Goal: Task Accomplishment & Management: Manage account settings

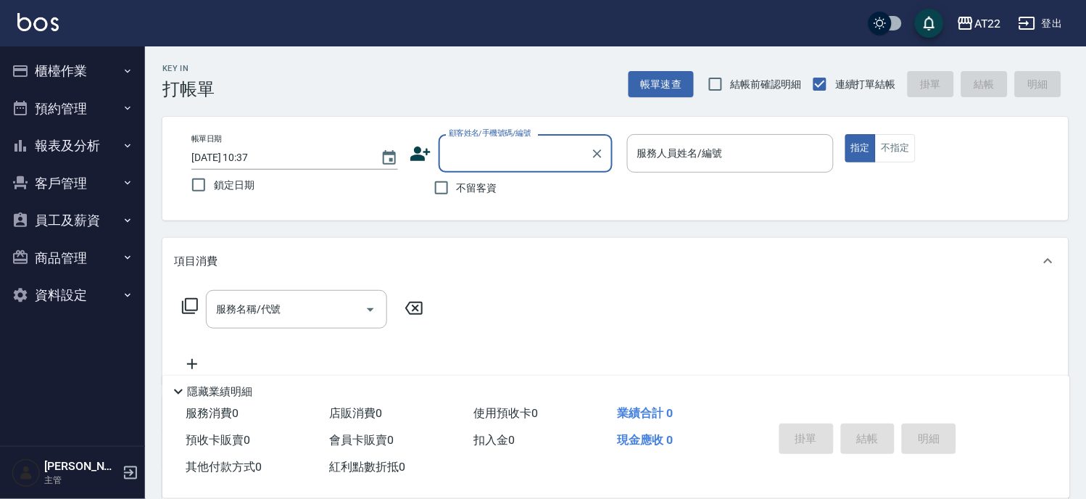
click at [75, 165] on button "客戶管理" at bounding box center [72, 184] width 133 height 38
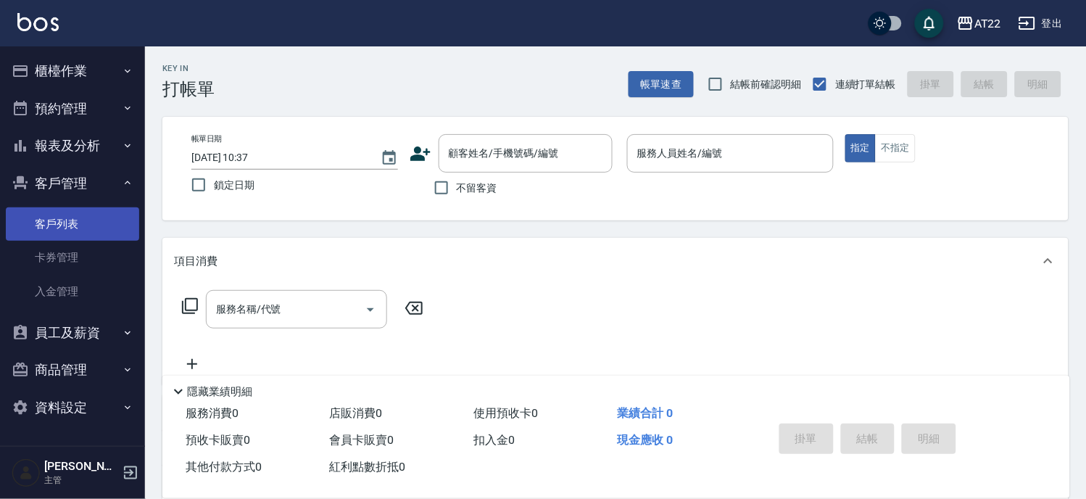
click at [67, 218] on link "客戶列表" at bounding box center [72, 223] width 133 height 33
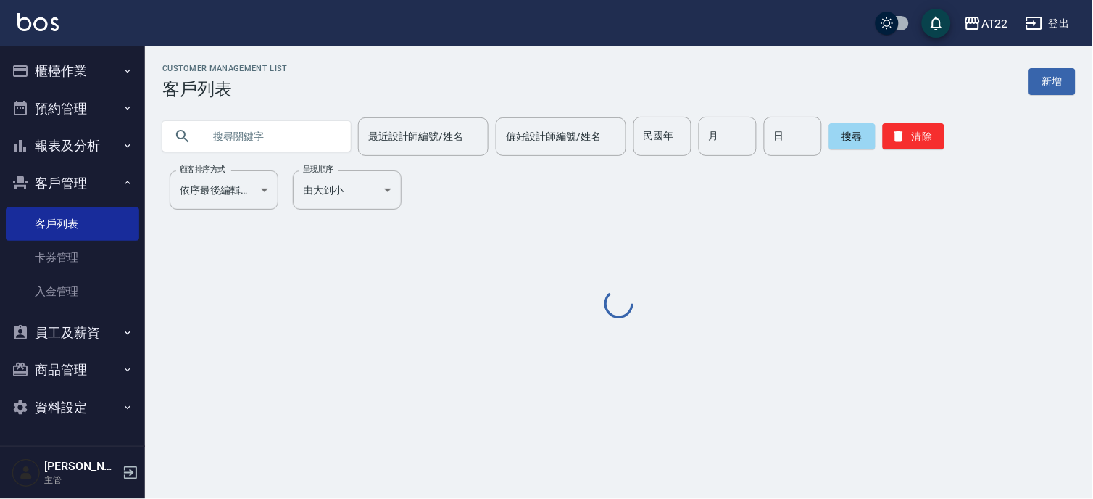
click at [286, 142] on input "text" at bounding box center [271, 136] width 136 height 39
paste input "0906637135"
type input "0906637135"
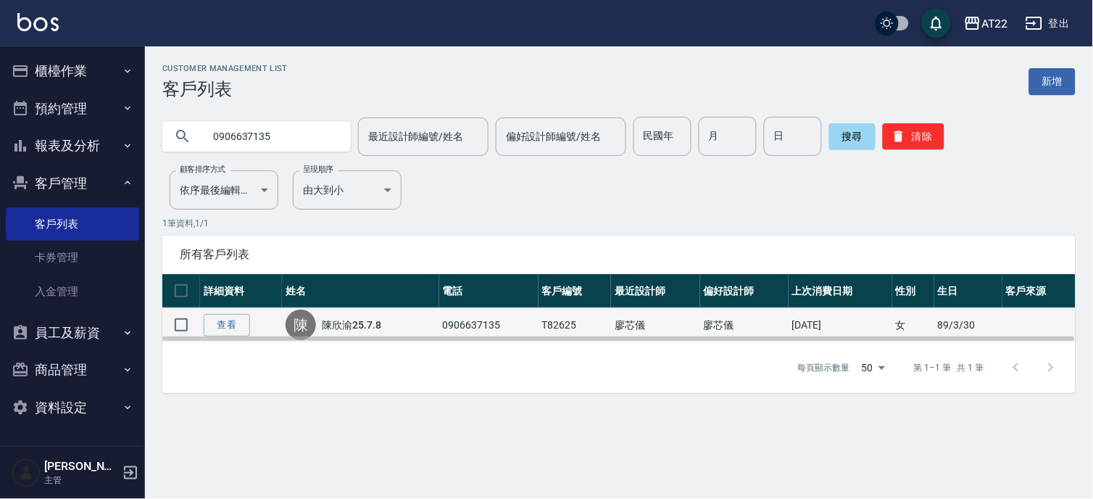
click at [335, 322] on link "陳欣渝25.7.8" at bounding box center [351, 325] width 59 height 15
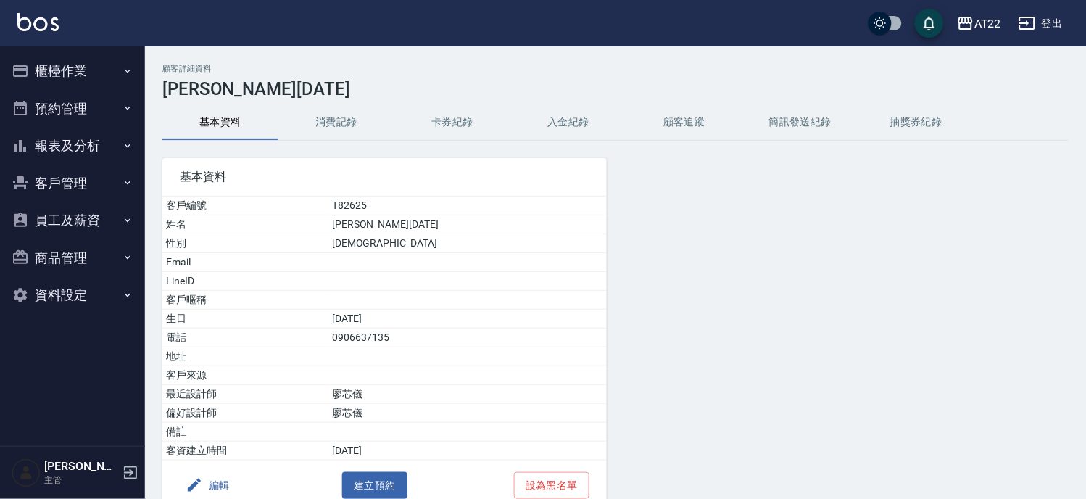
click at [55, 183] on button "客戶管理" at bounding box center [72, 184] width 133 height 38
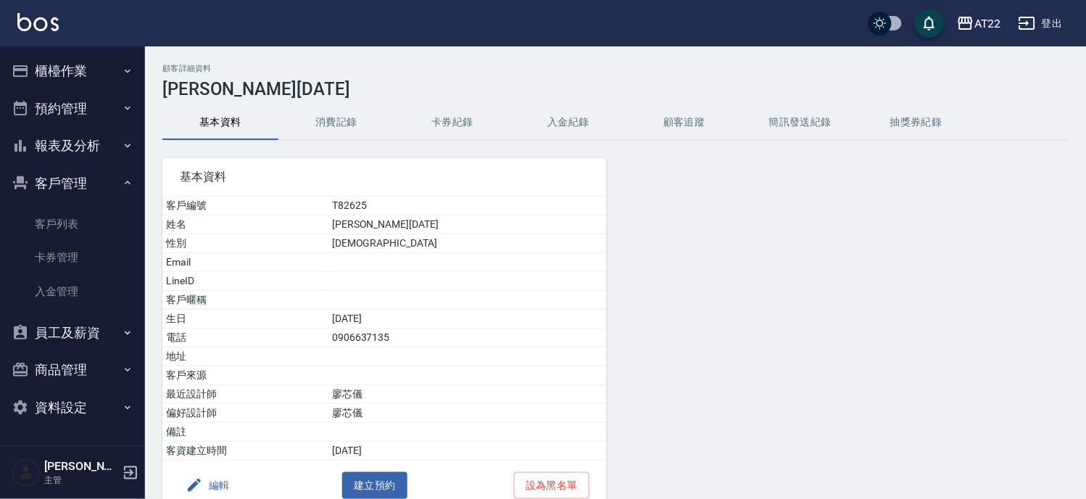
click at [284, 123] on button "消費記錄" at bounding box center [336, 122] width 116 height 35
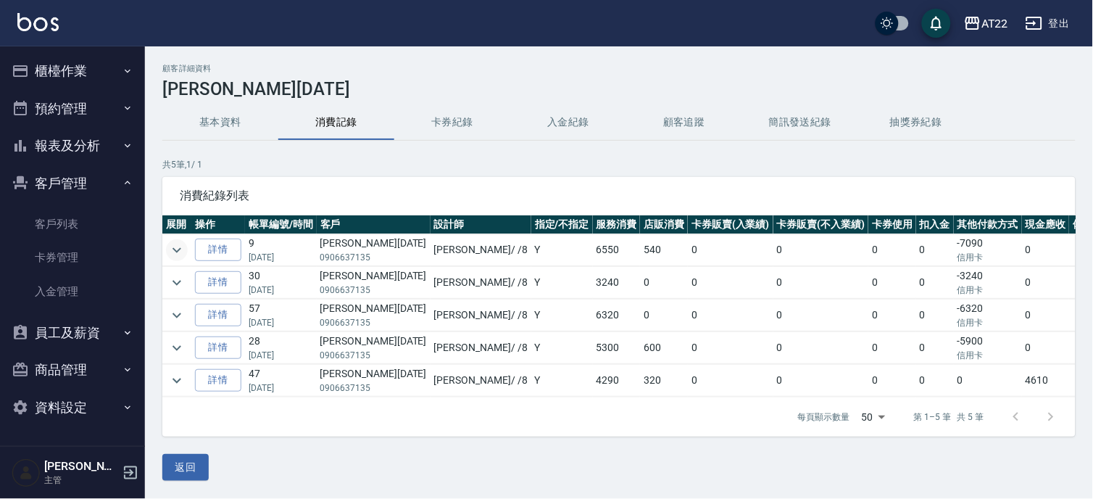
click at [175, 254] on icon "expand row" at bounding box center [176, 249] width 17 height 17
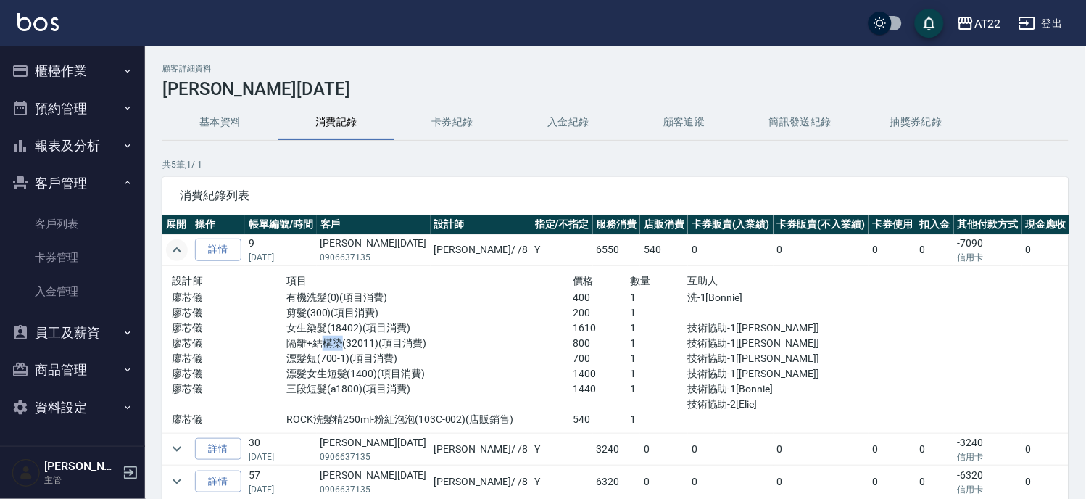
drag, startPoint x: 307, startPoint y: 349, endPoint x: 329, endPoint y: 342, distance: 22.7
click at [329, 342] on p "隔離+結構染(32011)(項目消費)" at bounding box center [429, 343] width 286 height 15
drag, startPoint x: 307, startPoint y: 361, endPoint x: 278, endPoint y: 360, distance: 28.3
click at [286, 360] on p "漂髮短(700-1)(項目消費)" at bounding box center [429, 358] width 286 height 15
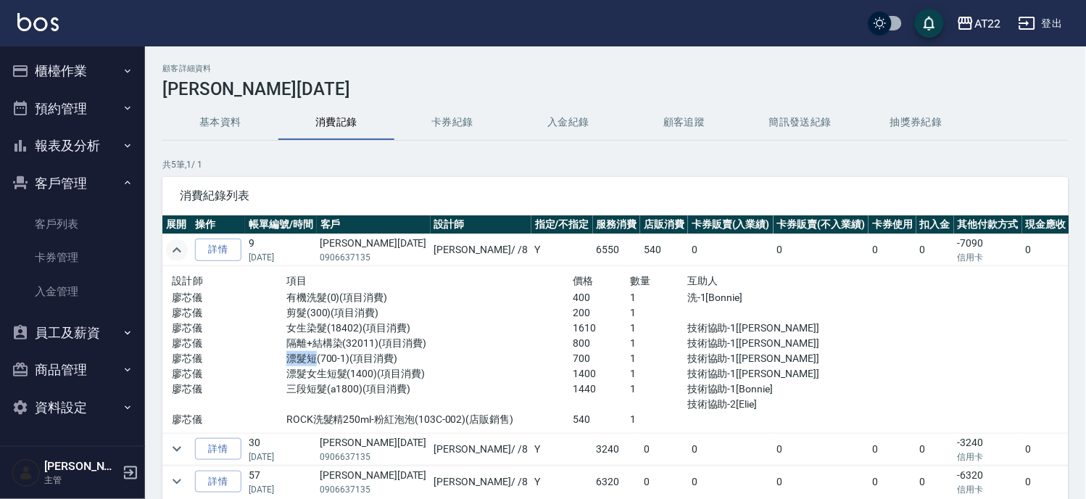
click at [286, 360] on p "漂髮短(700-1)(項目消費)" at bounding box center [429, 358] width 286 height 15
drag, startPoint x: 270, startPoint y: 375, endPoint x: 335, endPoint y: 368, distance: 64.9
click at [335, 368] on div "廖芯儀 漂髮女生短髮(1400)(項目消費) 1400 1 技術協助-1[Zoe]" at bounding box center [515, 373] width 687 height 15
click at [335, 368] on p "漂髮女生短髮(1400)(項目消費)" at bounding box center [429, 373] width 286 height 15
drag, startPoint x: 276, startPoint y: 392, endPoint x: 318, endPoint y: 385, distance: 42.0
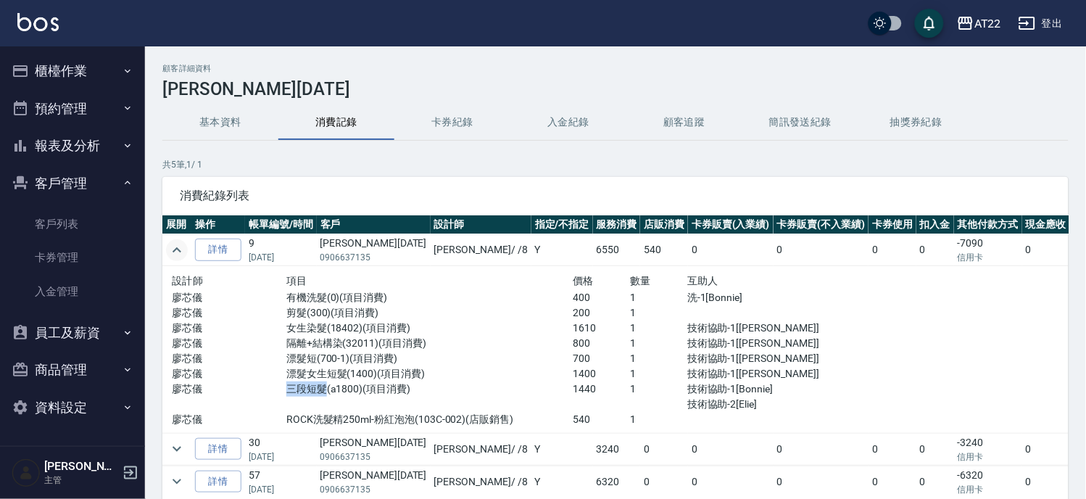
click at [318, 385] on p "三段短髮(a1800)(項目消費)" at bounding box center [429, 388] width 286 height 15
click at [97, 213] on link "客戶列表" at bounding box center [72, 223] width 133 height 33
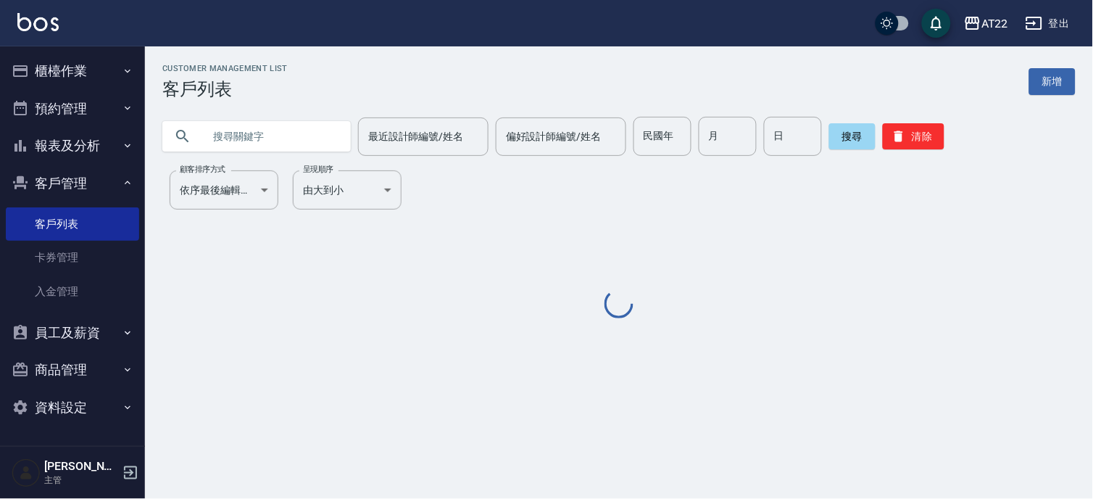
click at [229, 117] on input "text" at bounding box center [271, 136] width 136 height 39
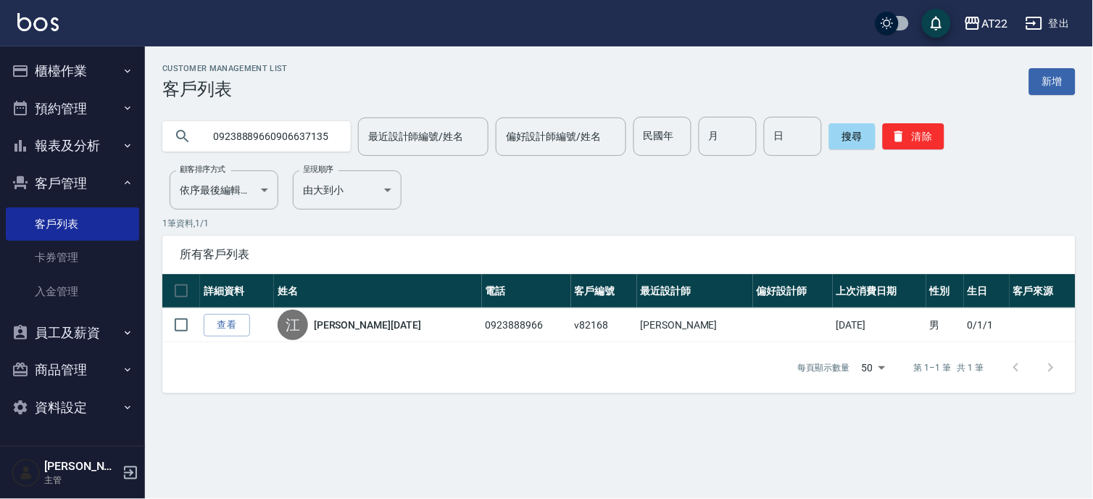
scroll to position [0, 2]
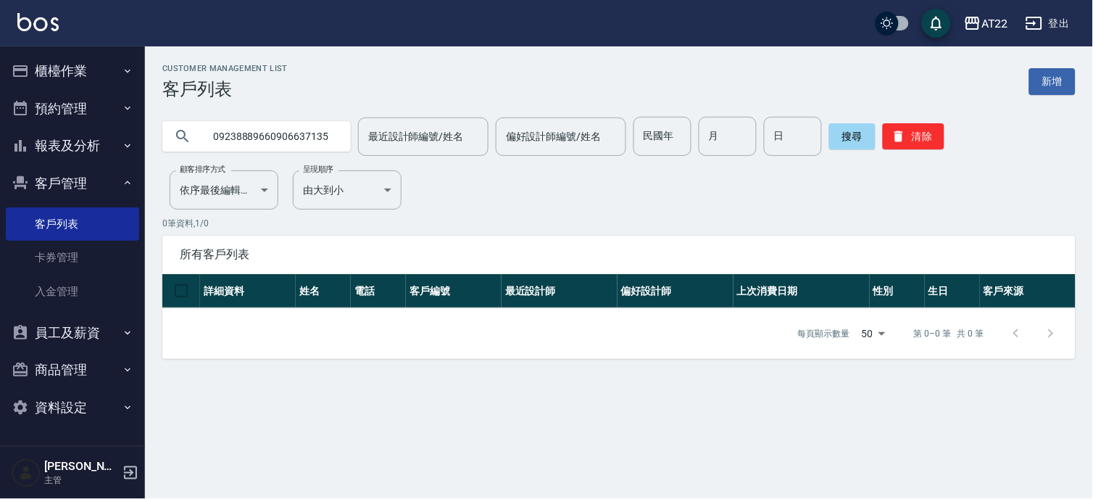
click at [264, 128] on input "09238889660906637135" at bounding box center [271, 136] width 136 height 39
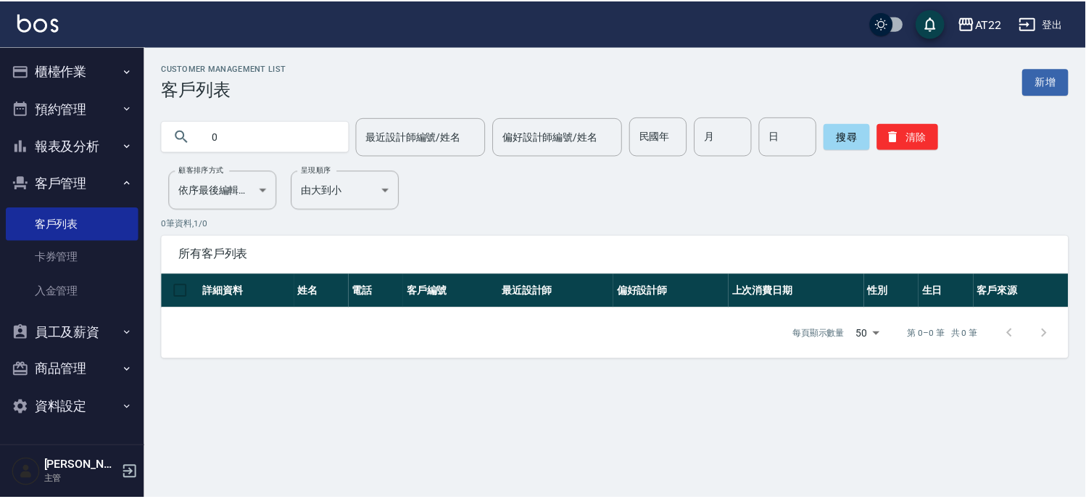
scroll to position [0, 0]
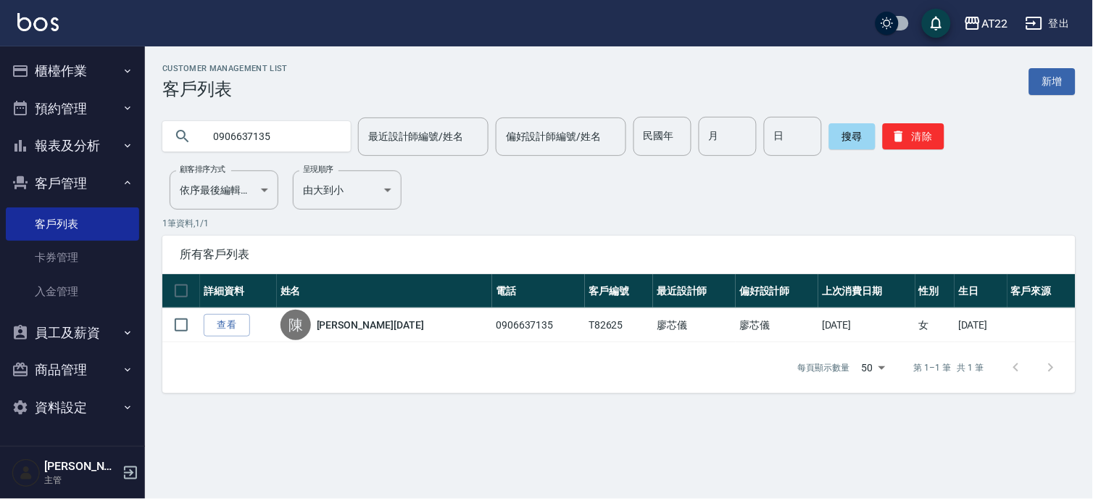
click at [262, 141] on input "0906637135" at bounding box center [271, 136] width 136 height 39
click at [262, 141] on input "0989047520" at bounding box center [271, 136] width 136 height 39
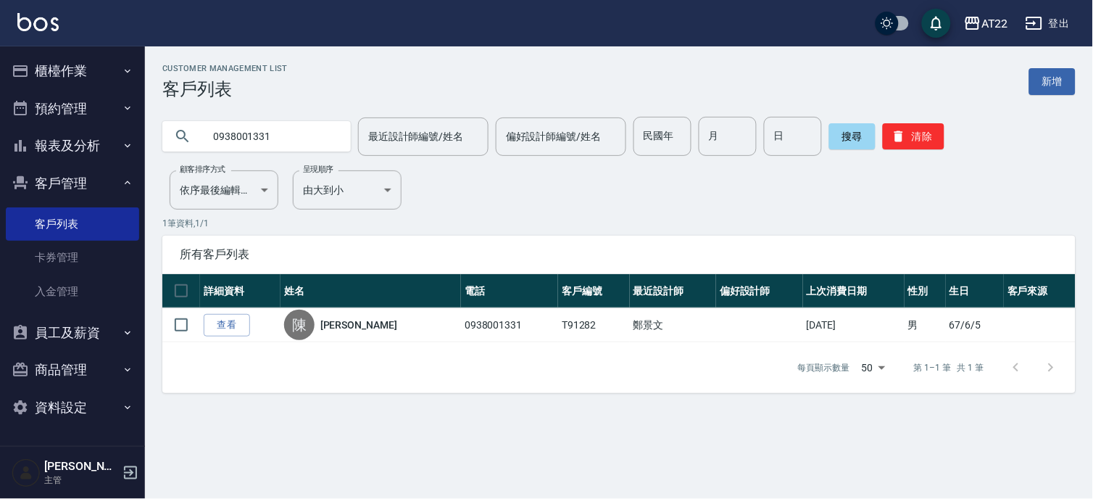
click at [284, 146] on input "0938001331" at bounding box center [271, 136] width 136 height 39
type input "2"
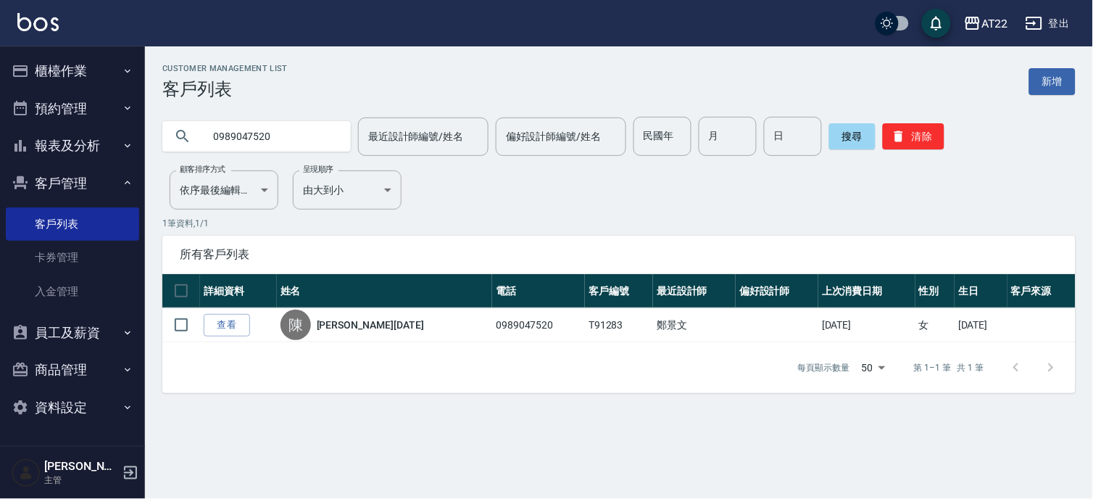
click at [325, 140] on input "0989047520" at bounding box center [271, 136] width 136 height 39
type input "0938001331"
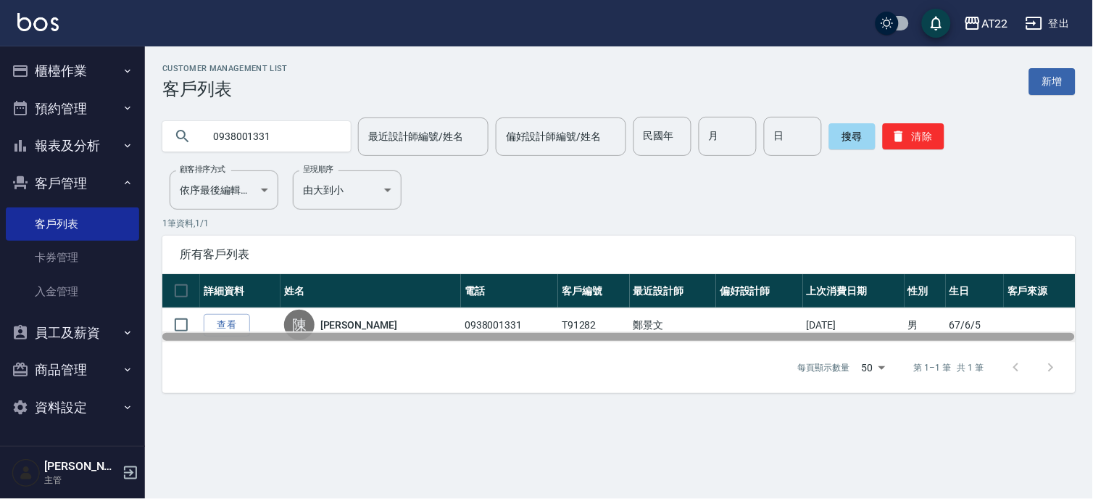
click at [228, 331] on div at bounding box center [619, 336] width 914 height 11
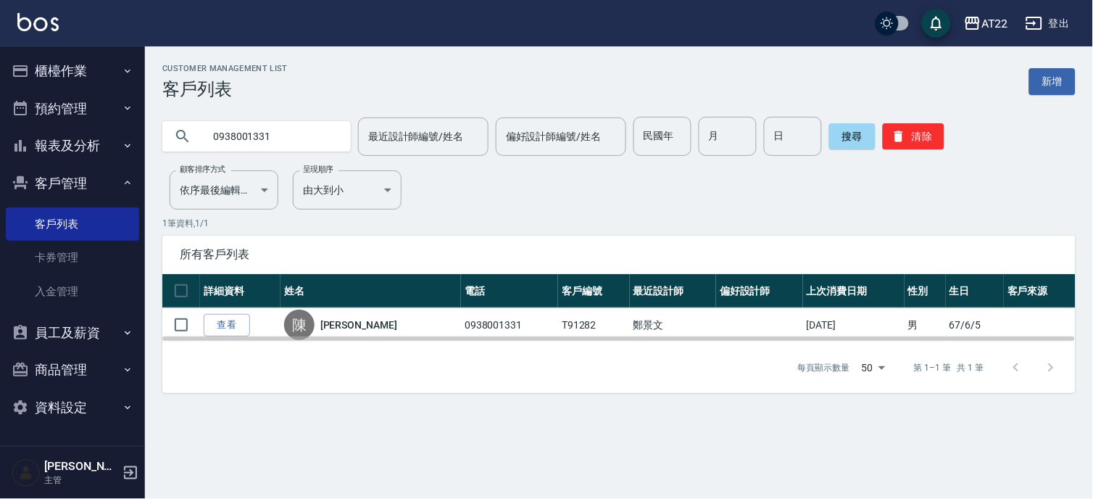
click at [231, 300] on th "詳細資料" at bounding box center [240, 291] width 80 height 34
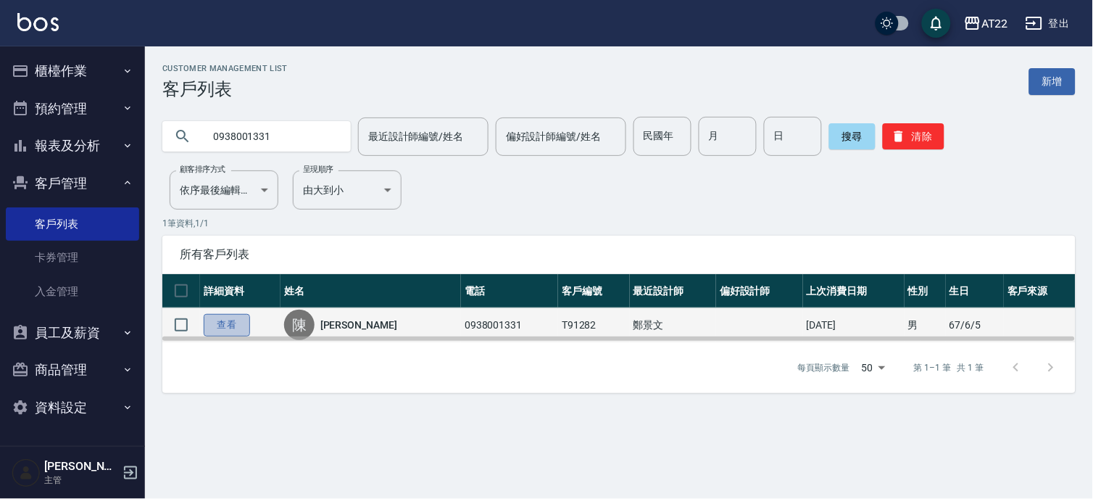
click at [226, 318] on link "查看" at bounding box center [227, 325] width 46 height 22
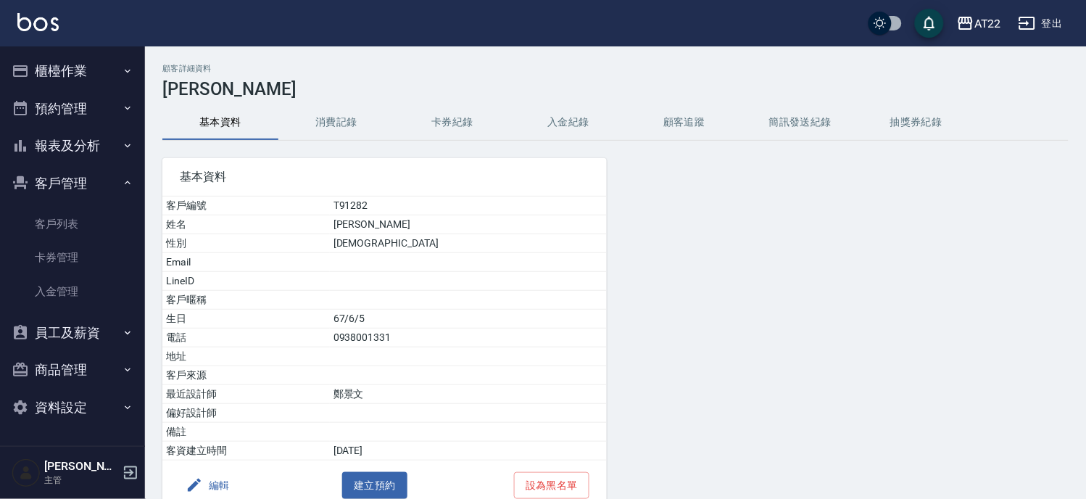
click at [328, 115] on button "消費記錄" at bounding box center [336, 122] width 116 height 35
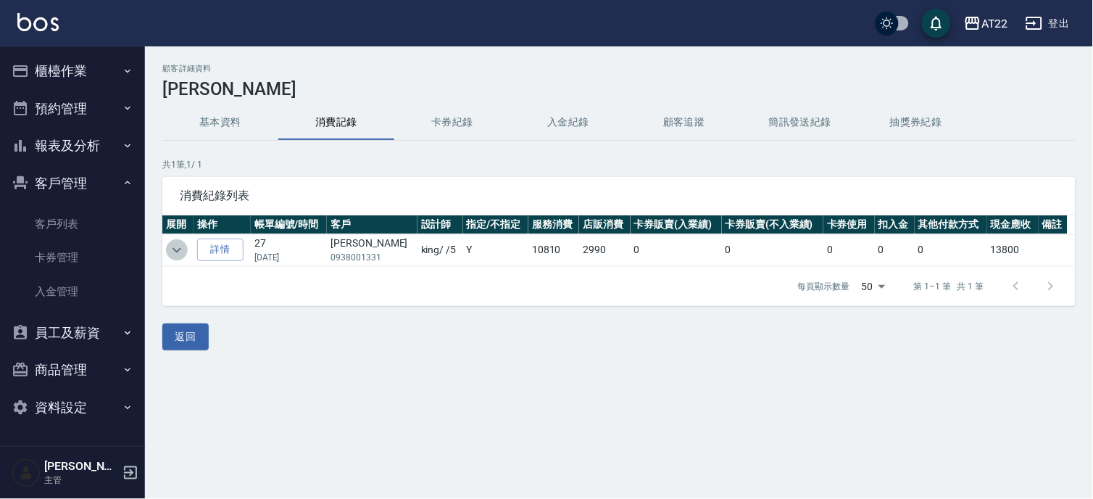
click at [178, 244] on icon "expand row" at bounding box center [176, 249] width 17 height 17
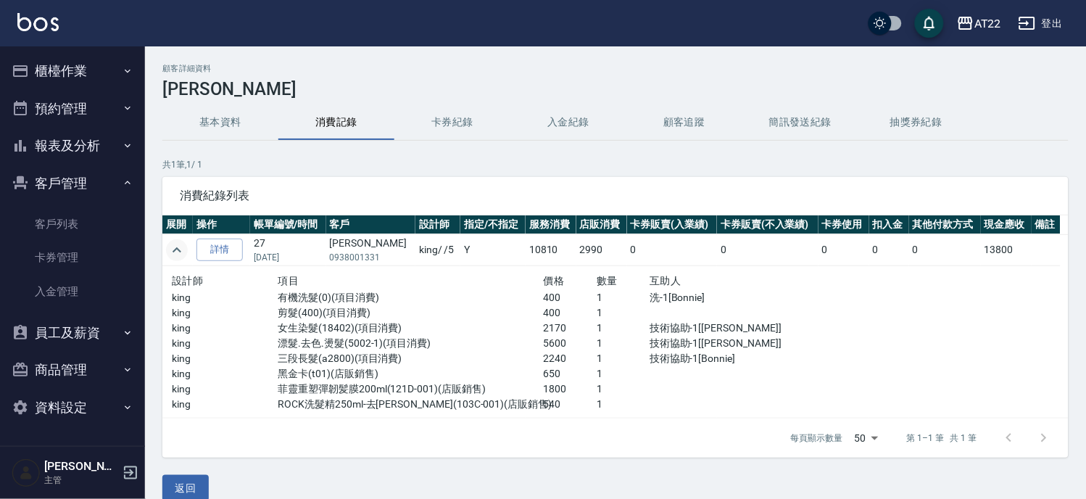
click at [210, 483] on div "返回" at bounding box center [615, 488] width 906 height 27
click at [198, 491] on button "返回" at bounding box center [185, 488] width 46 height 27
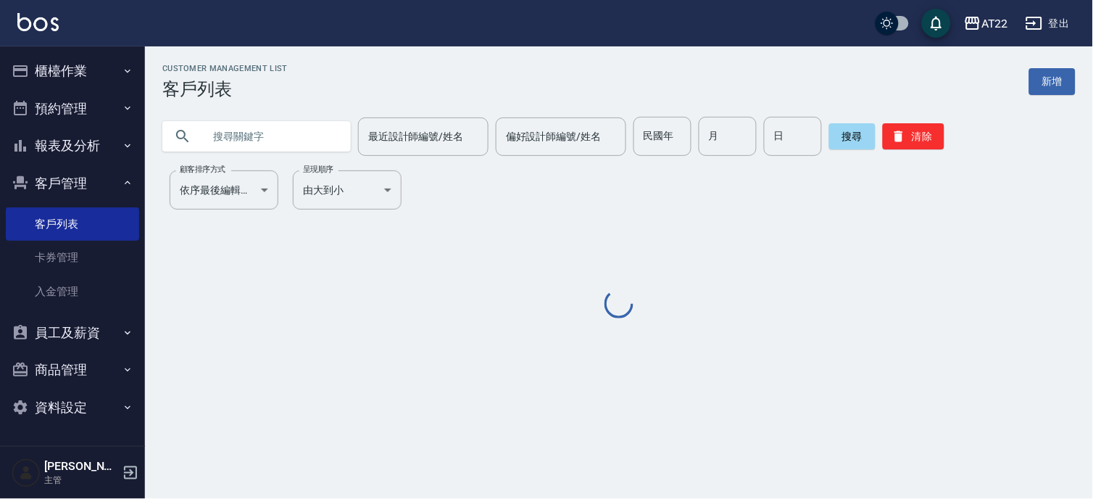
click at [254, 115] on div "最近設計師編號/姓名 最近設計師編號/姓名 偏好設計師編號/姓名 偏好設計師編號/姓名 民國年 民國年 月 月 日 日 搜尋 清除" at bounding box center [610, 127] width 931 height 57
click at [252, 136] on input "text" at bounding box center [271, 136] width 136 height 39
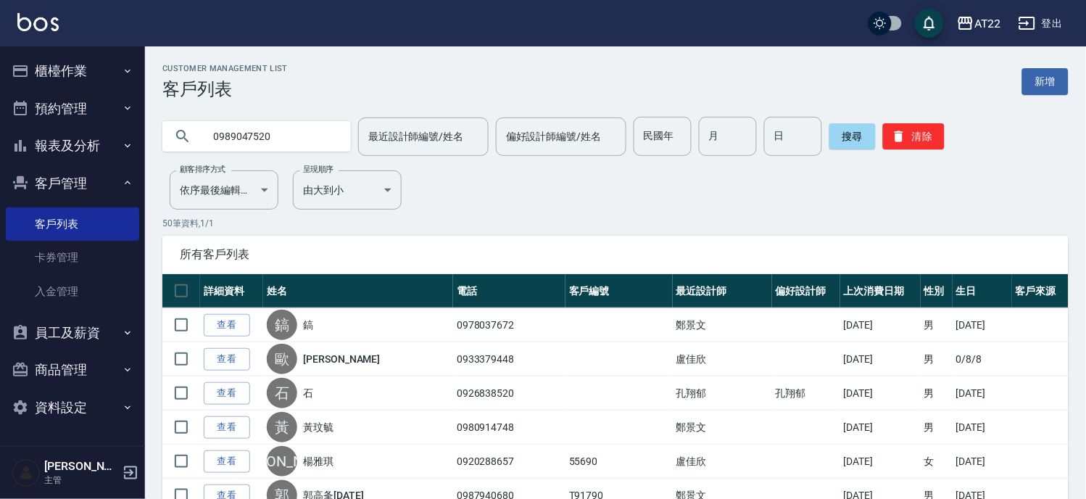
type input "0989047520"
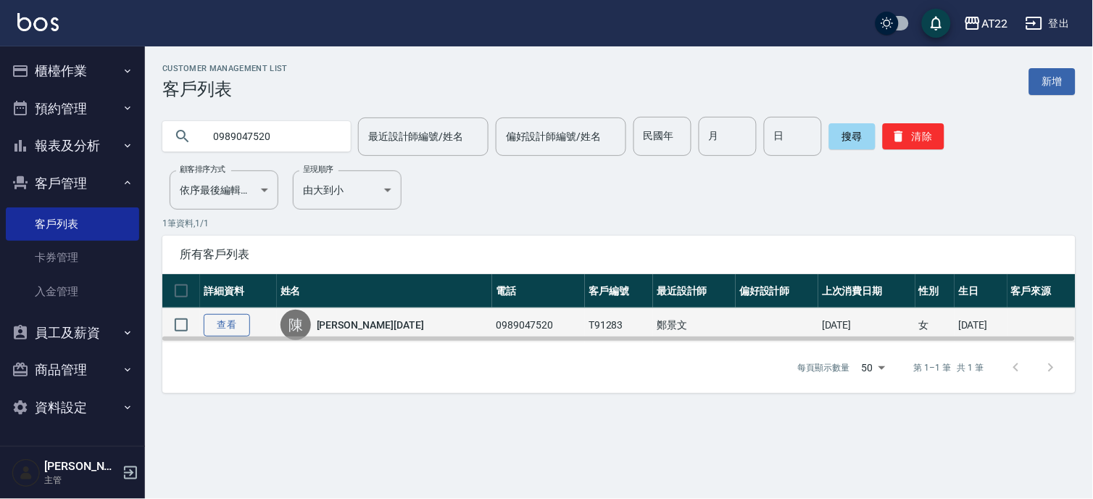
click at [240, 319] on link "查看" at bounding box center [227, 325] width 46 height 22
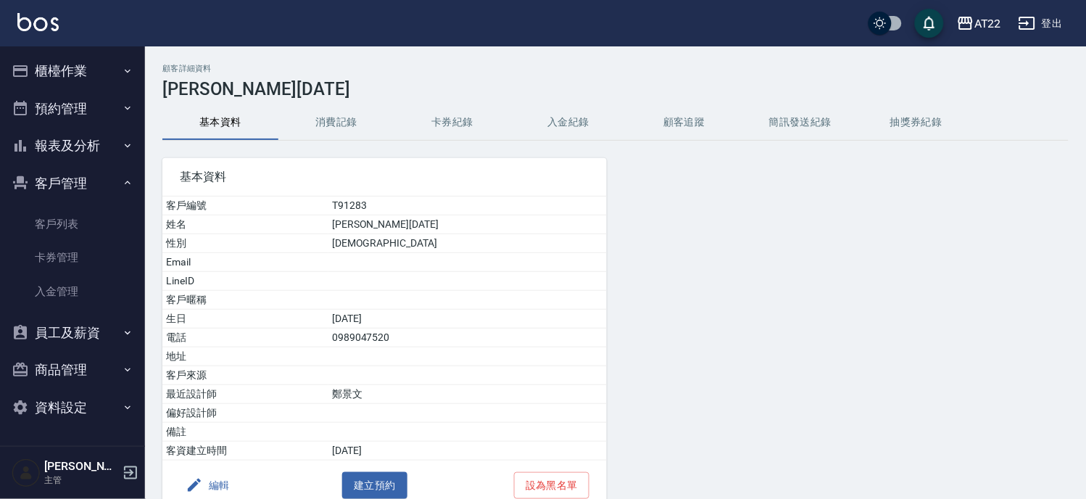
click at [345, 123] on button "消費記錄" at bounding box center [336, 122] width 116 height 35
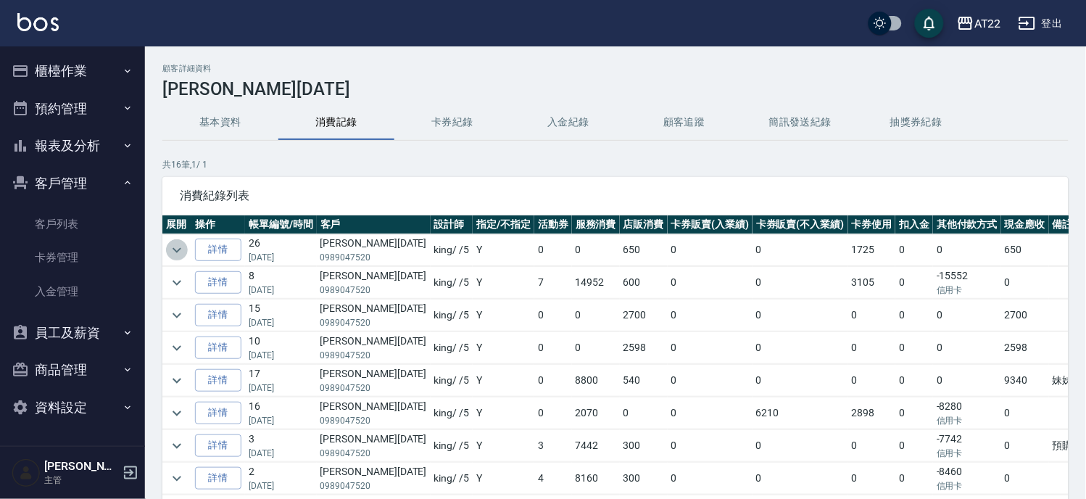
click at [171, 240] on button "expand row" at bounding box center [177, 250] width 22 height 22
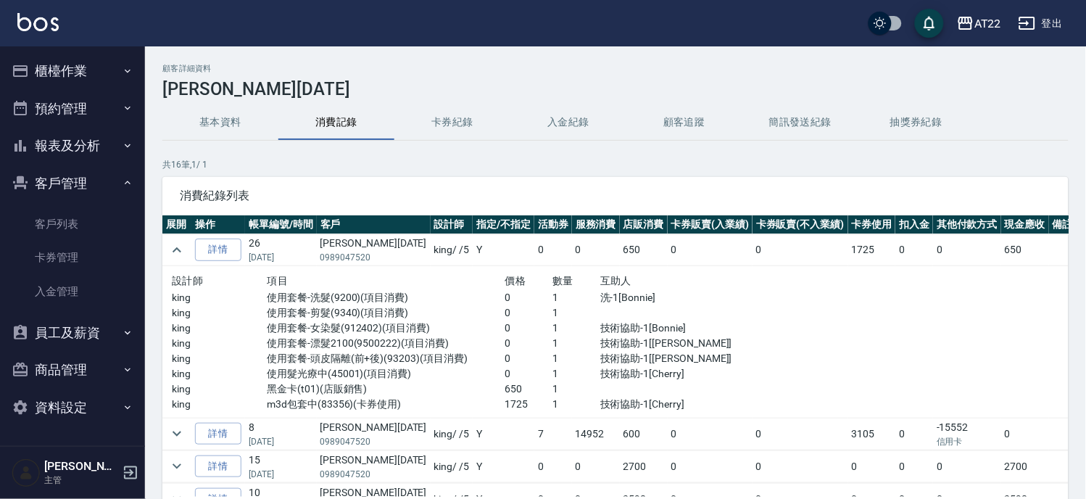
click at [249, 132] on button "基本資料" at bounding box center [220, 122] width 116 height 35
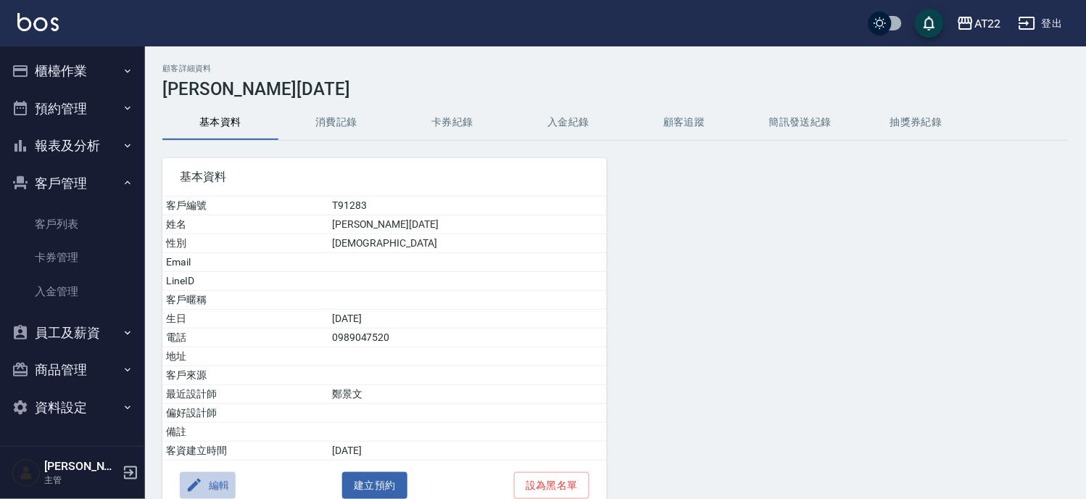
click at [223, 484] on button "編輯" at bounding box center [208, 485] width 56 height 27
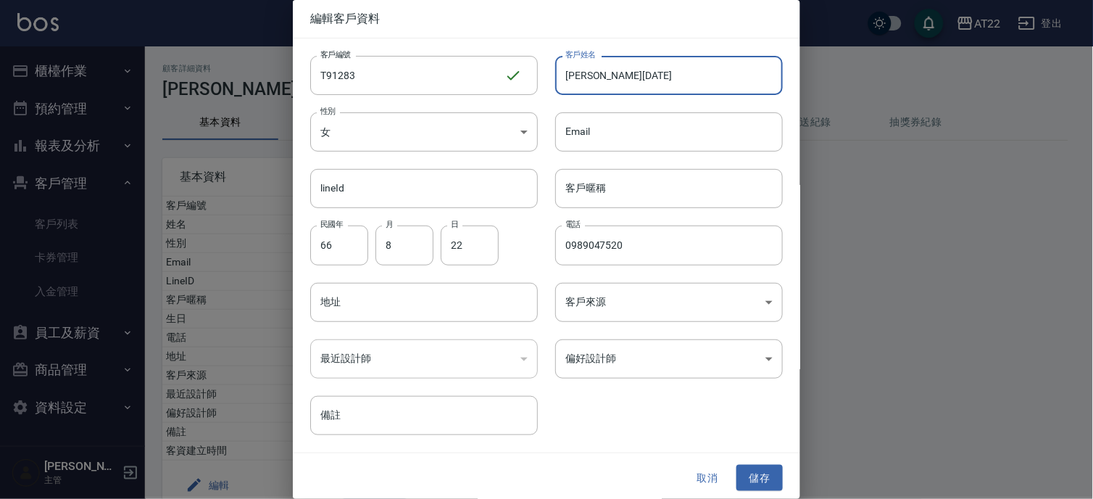
click at [605, 77] on input "陳伊沙25.3.28" at bounding box center [669, 75] width 228 height 39
type input "陳伊沙27.3.28"
click at [755, 472] on button "儲存" at bounding box center [760, 478] width 46 height 27
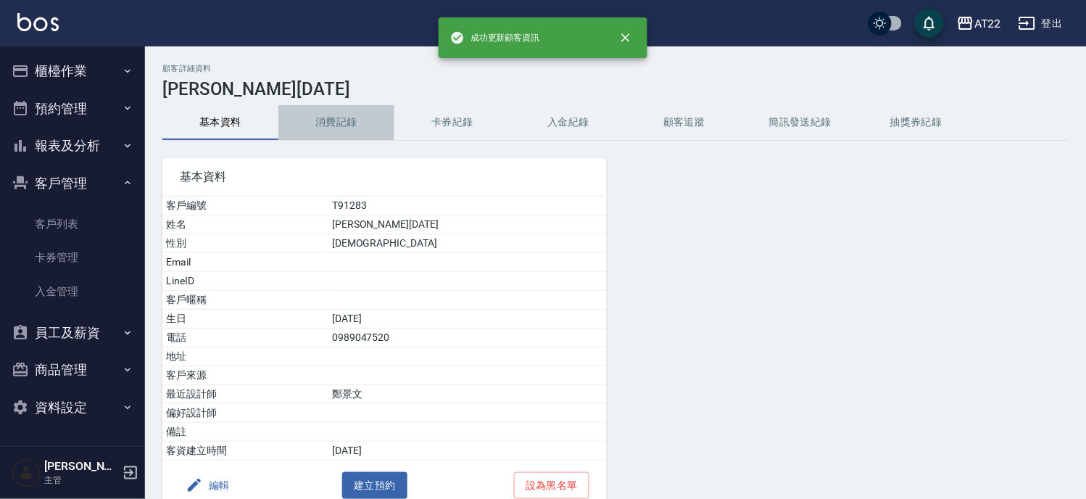
click at [351, 119] on button "消費記錄" at bounding box center [336, 122] width 116 height 35
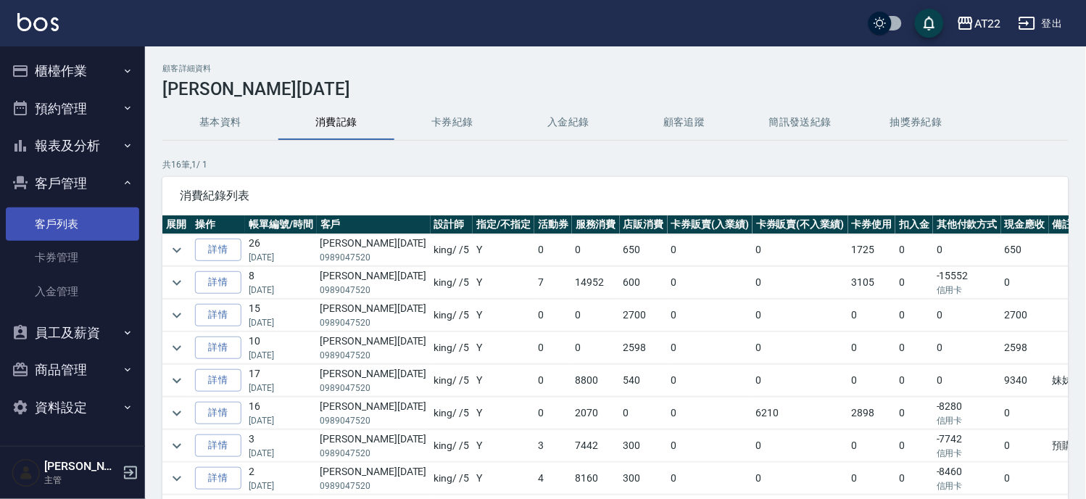
click at [102, 225] on link "客戶列表" at bounding box center [72, 223] width 133 height 33
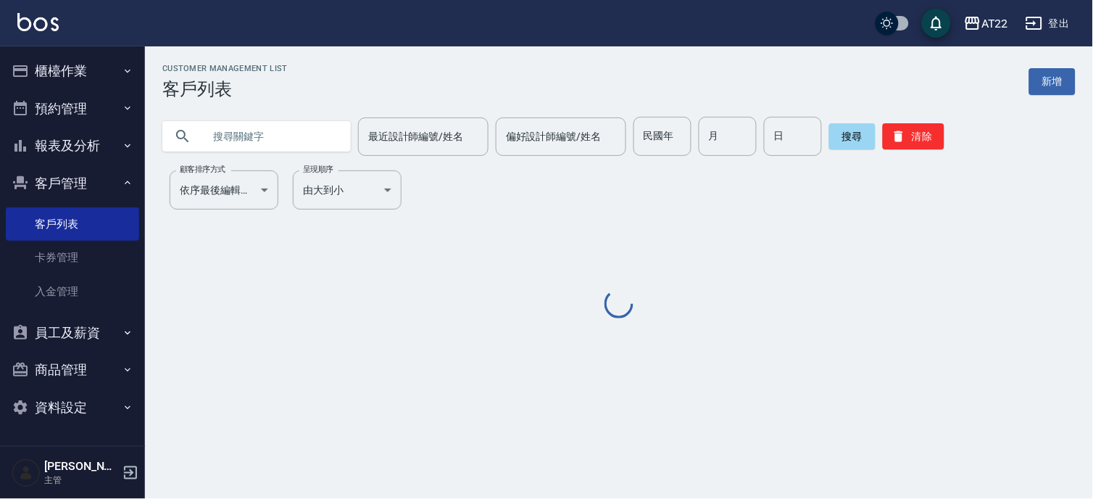
click at [230, 128] on input "text" at bounding box center [271, 136] width 136 height 39
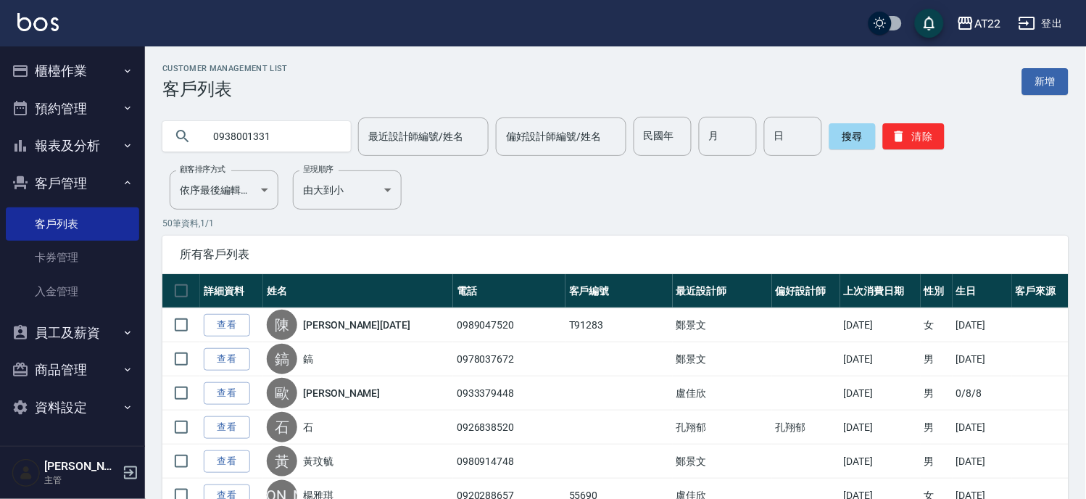
type input "0938001331"
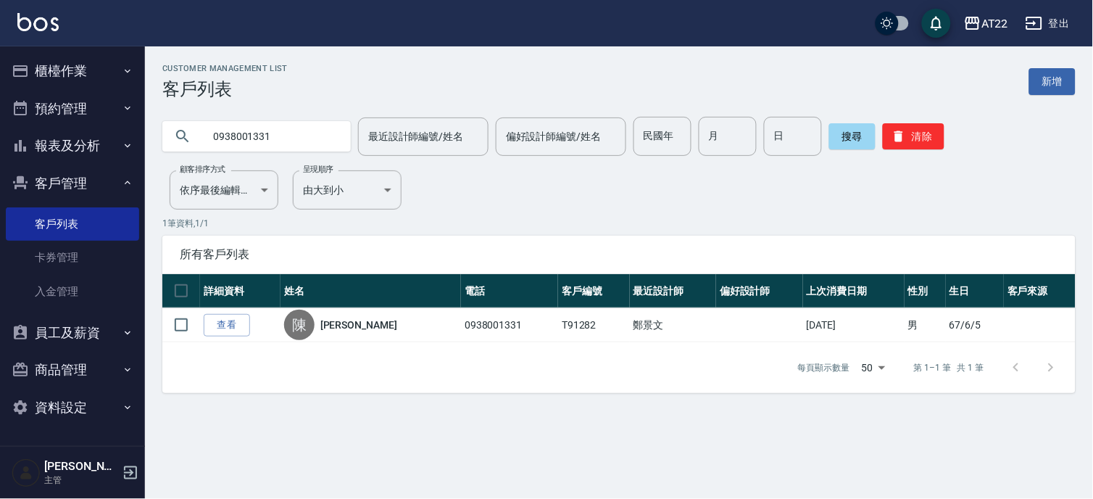
click at [241, 328] on link "查看" at bounding box center [227, 325] width 46 height 22
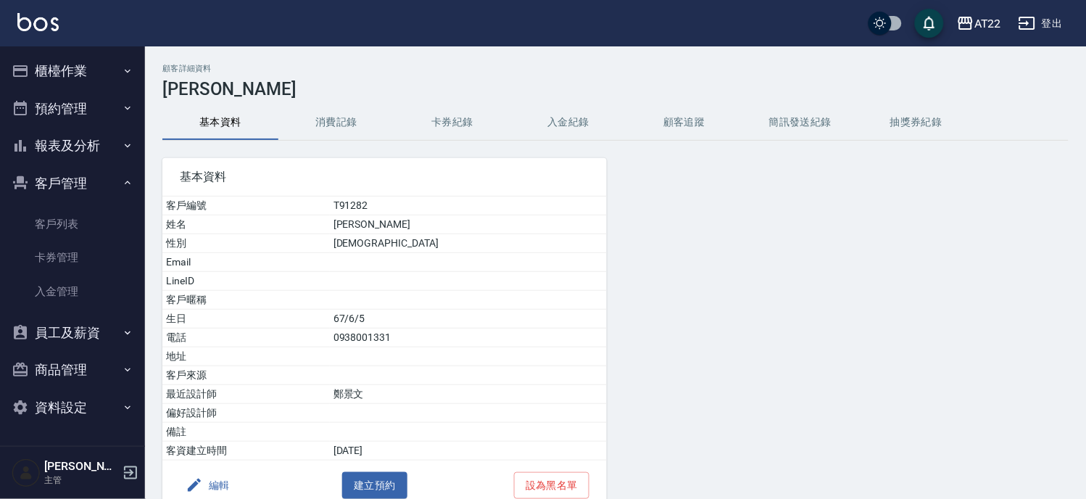
click at [326, 117] on button "消費記錄" at bounding box center [336, 122] width 116 height 35
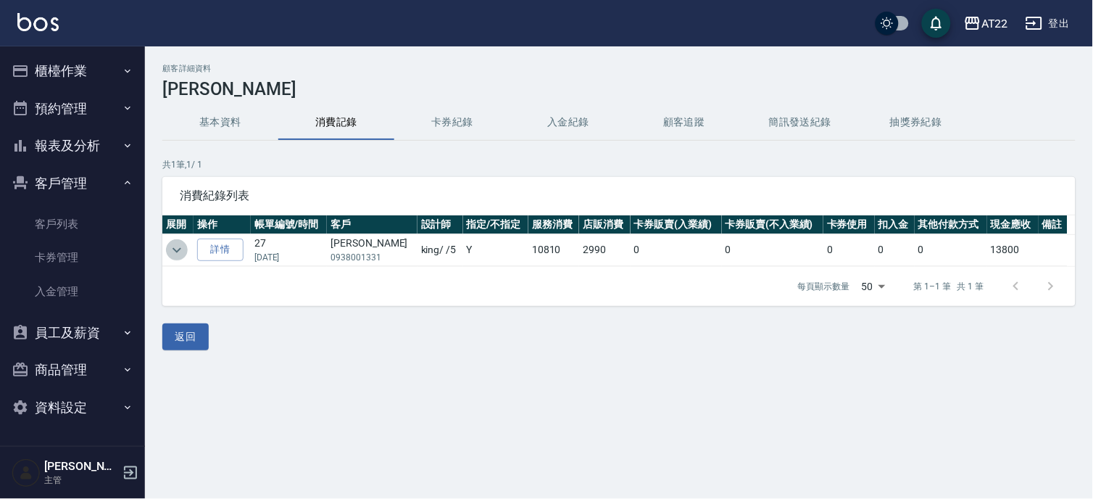
click at [168, 243] on icon "expand row" at bounding box center [176, 249] width 17 height 17
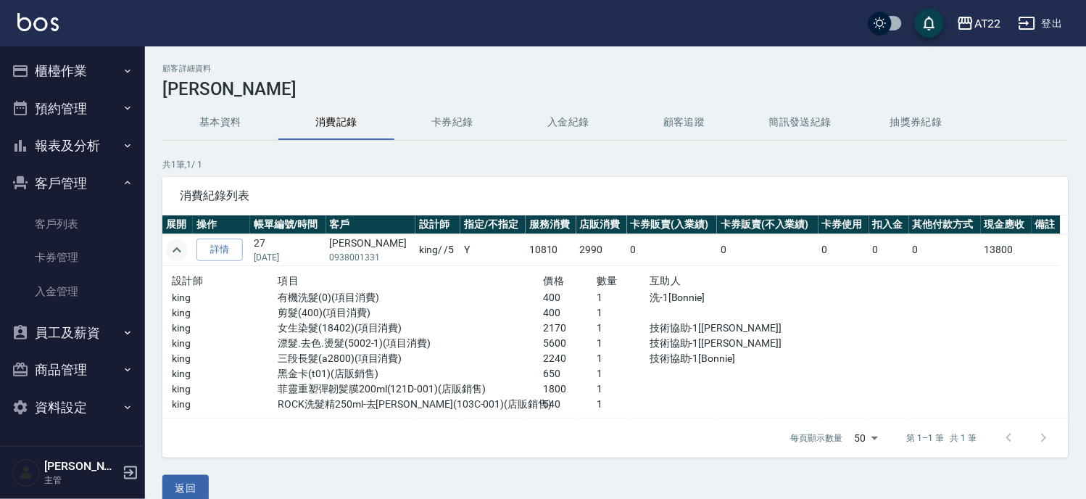
click at [220, 119] on button "基本資料" at bounding box center [220, 122] width 116 height 35
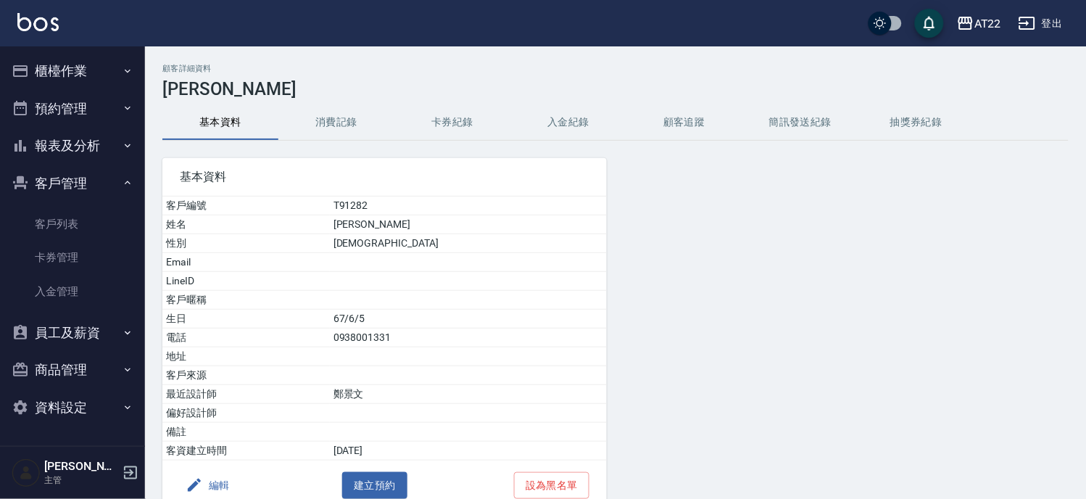
click at [204, 474] on button "編輯" at bounding box center [208, 485] width 56 height 27
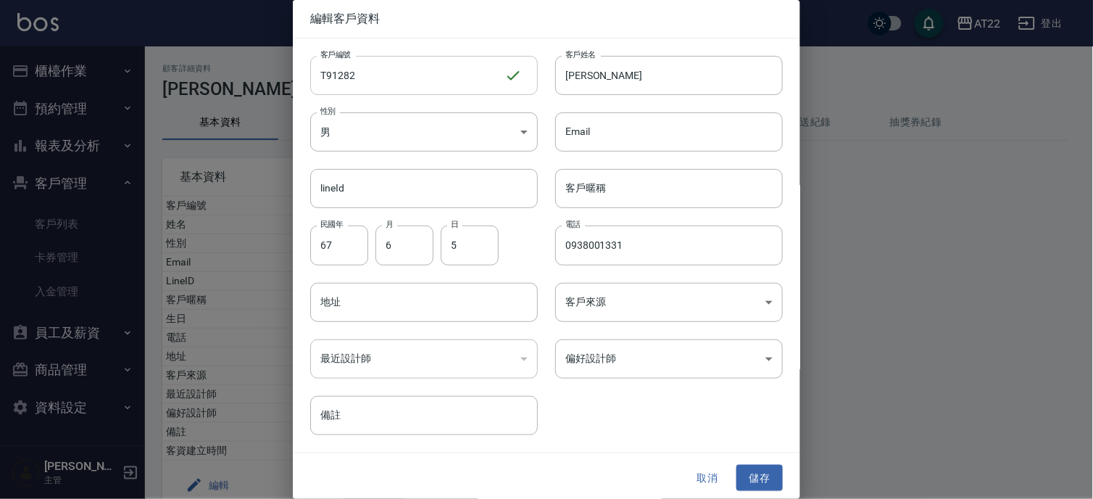
click at [455, 75] on input "T91282" at bounding box center [407, 75] width 194 height 39
type input "T91282 27 03 28"
click at [770, 470] on button "儲存" at bounding box center [760, 478] width 46 height 27
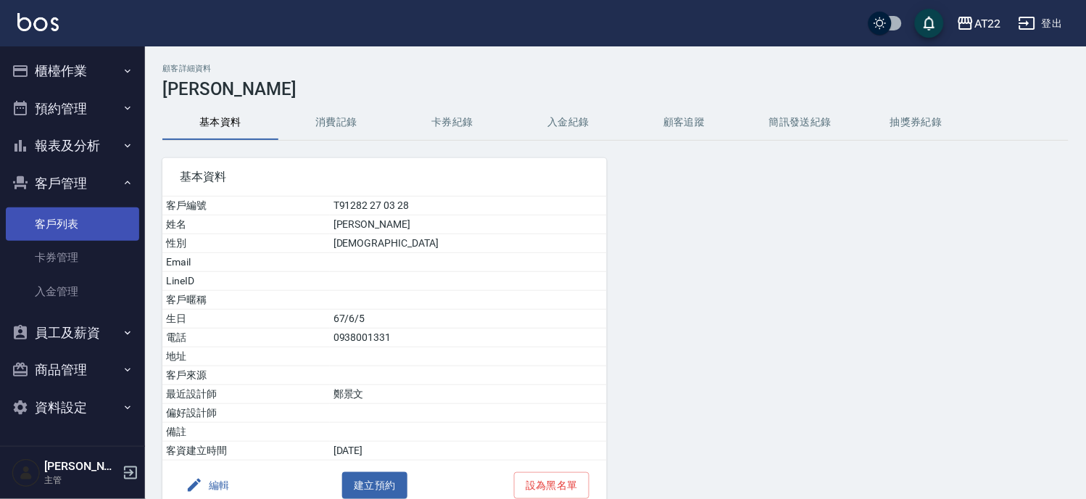
click at [98, 214] on link "客戶列表" at bounding box center [72, 223] width 133 height 33
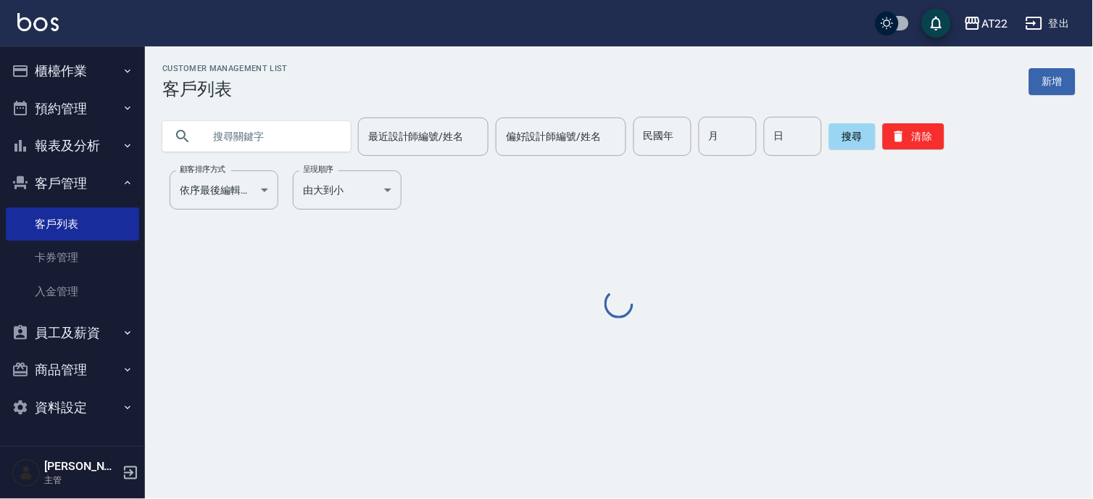
click at [272, 120] on input "text" at bounding box center [271, 136] width 136 height 39
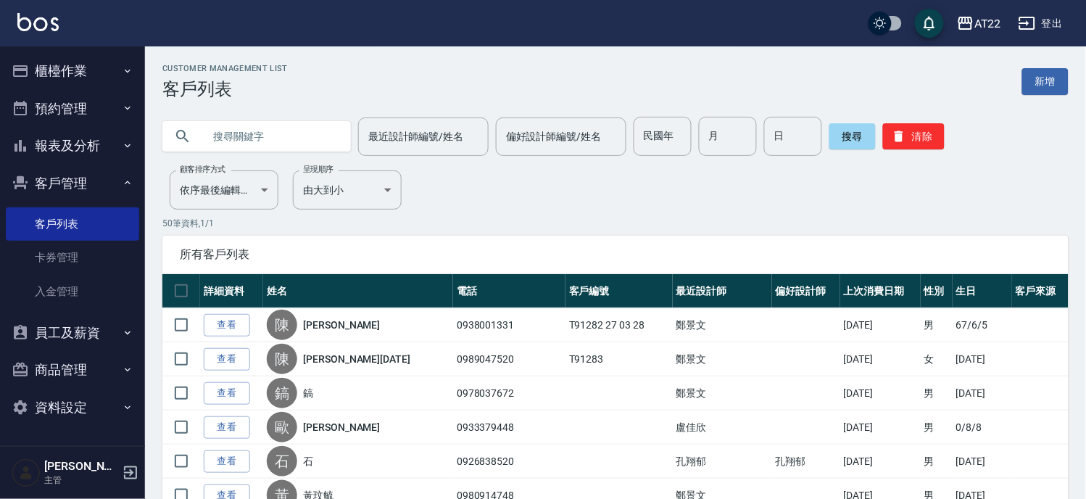
paste input "0955086906"
type input "0955086906"
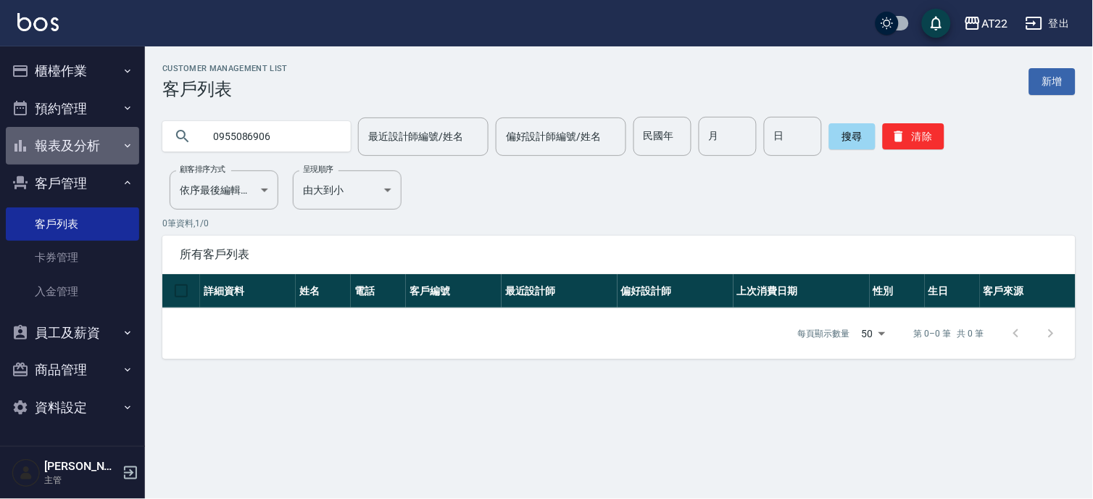
click at [87, 141] on button "報表及分析" at bounding box center [72, 146] width 133 height 38
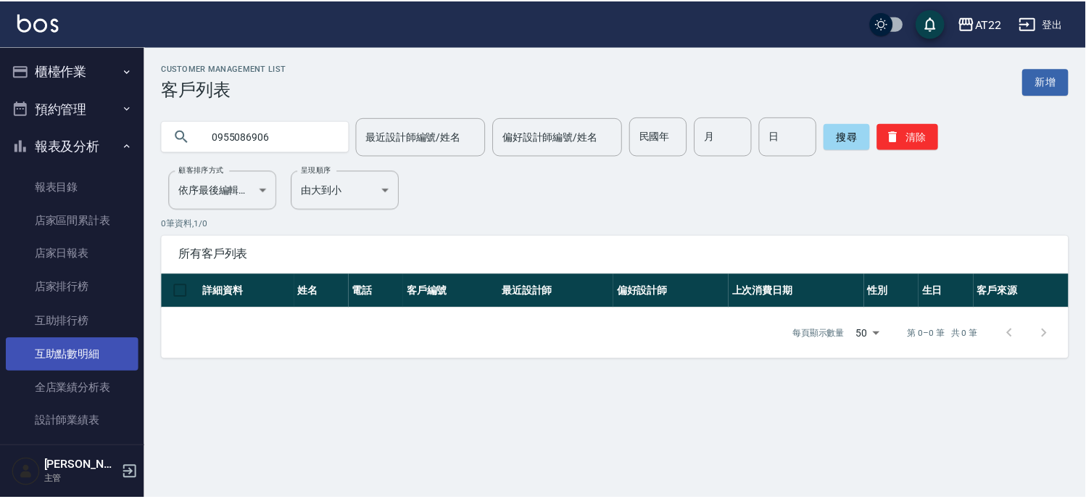
scroll to position [241, 0]
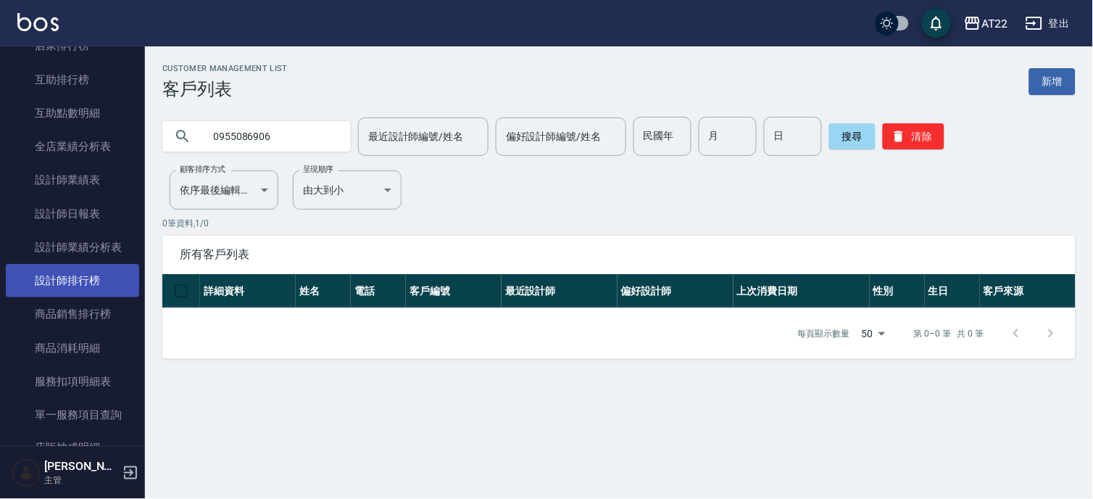
click at [83, 265] on link "設計師排行榜" at bounding box center [72, 280] width 133 height 33
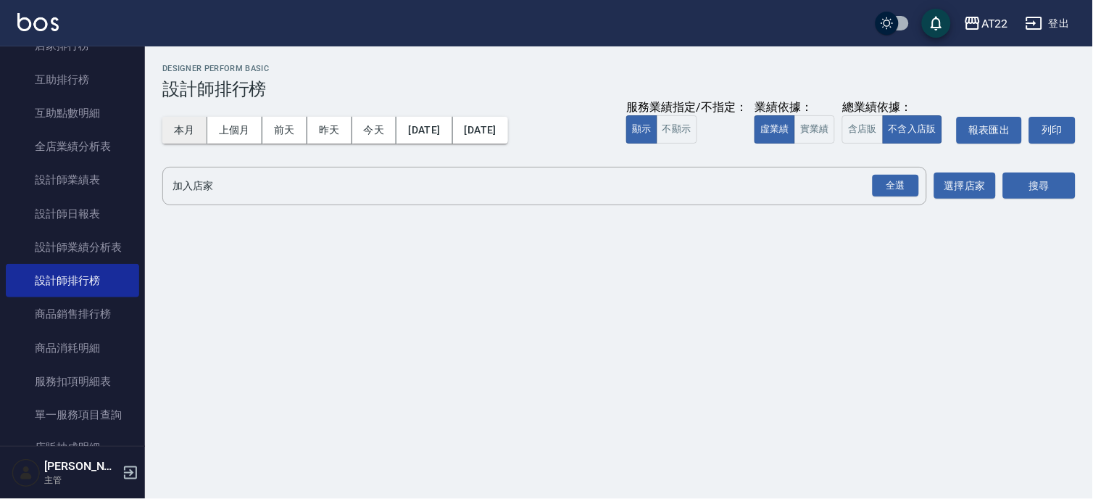
click at [191, 129] on button "本月" at bounding box center [184, 130] width 45 height 27
click at [901, 193] on div "全選" at bounding box center [896, 186] width 46 height 22
click at [1066, 184] on button "搜尋" at bounding box center [1039, 186] width 73 height 27
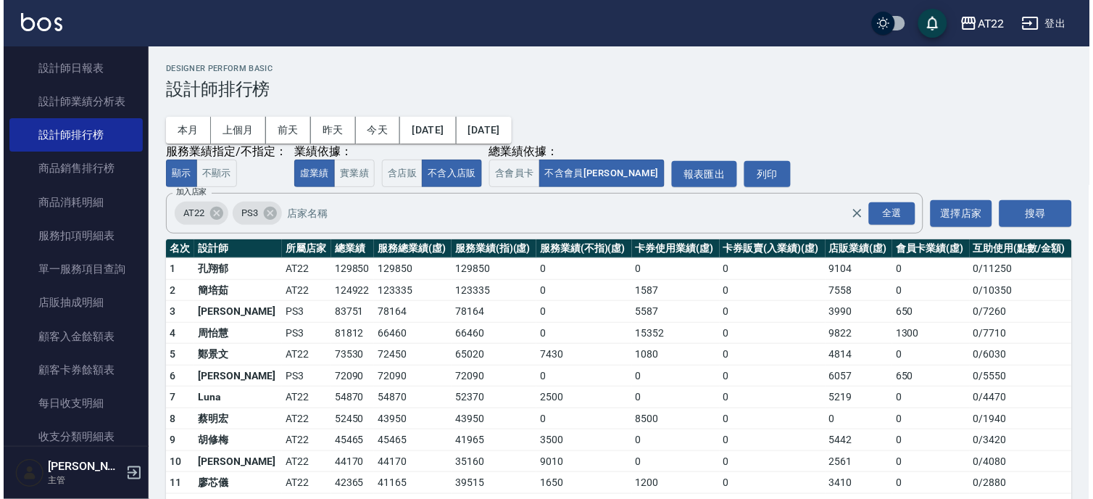
scroll to position [563, 0]
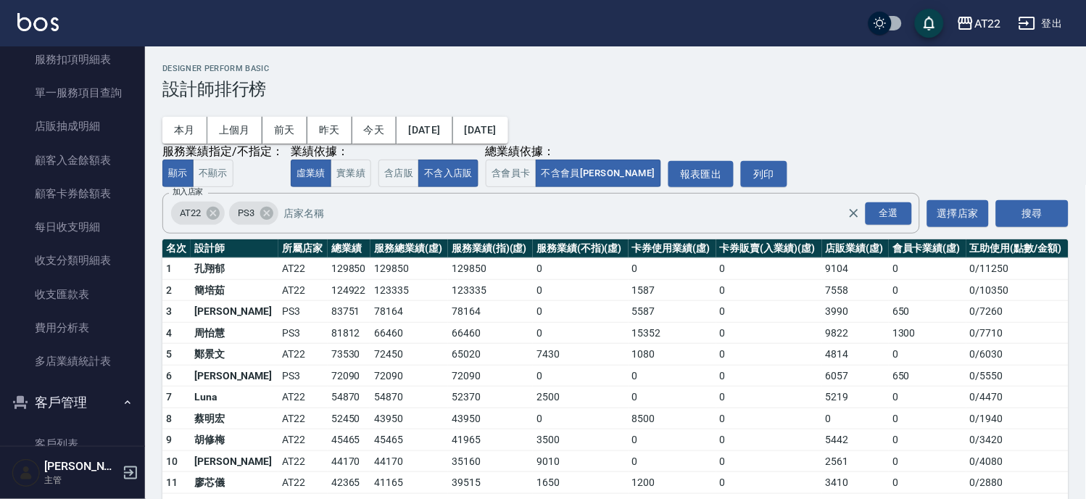
drag, startPoint x: 88, startPoint y: 437, endPoint x: 134, endPoint y: 291, distance: 152.7
click at [88, 437] on link "客戶列表" at bounding box center [72, 443] width 133 height 33
